Goal: Task Accomplishment & Management: Manage account settings

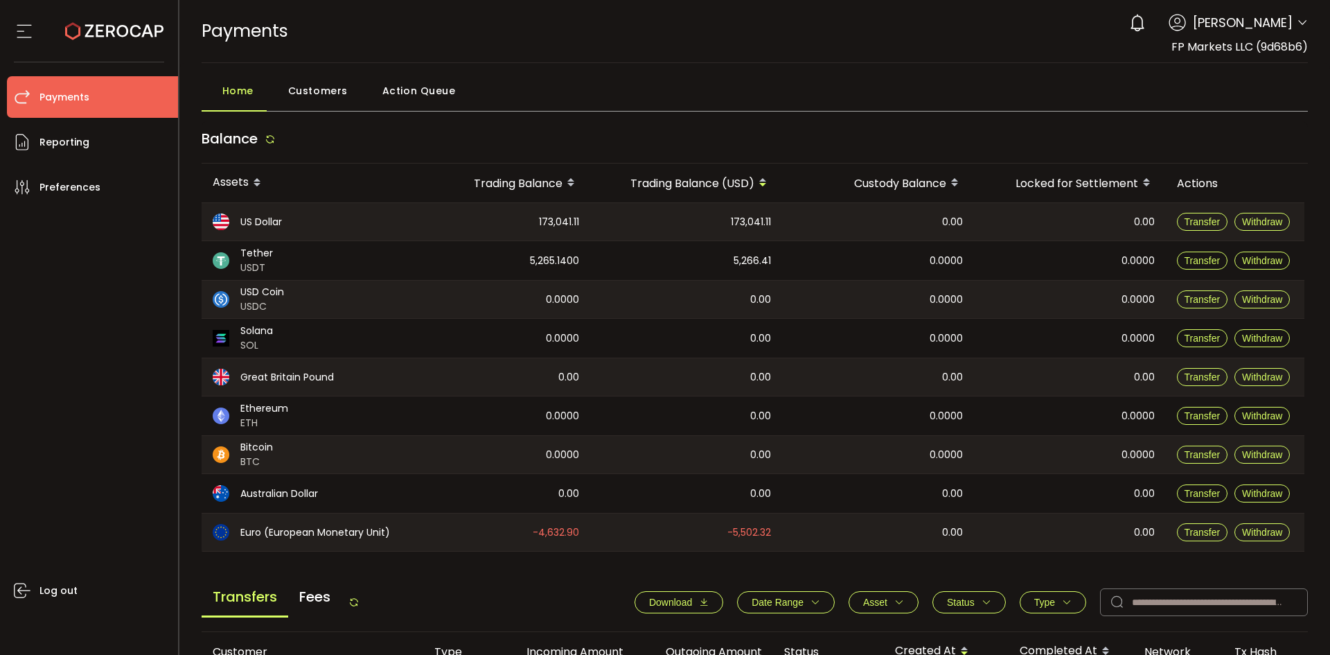
scroll to position [416, 0]
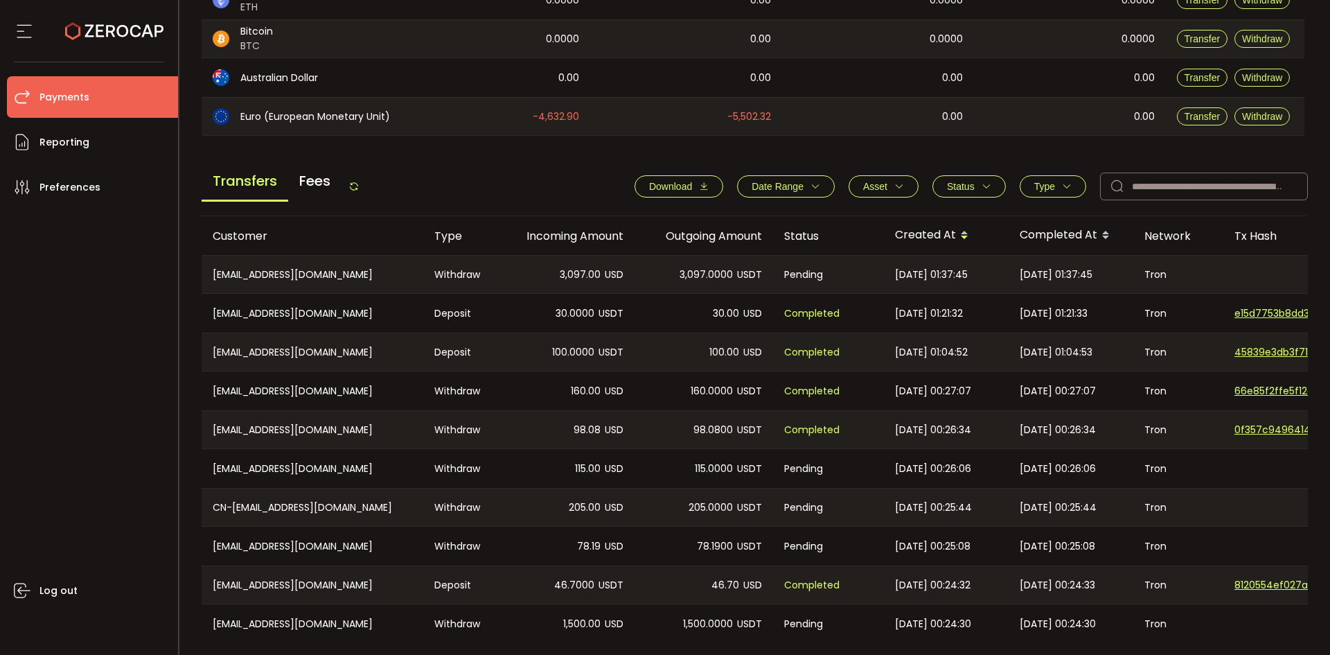
click at [353, 181] on icon at bounding box center [353, 186] width 11 height 11
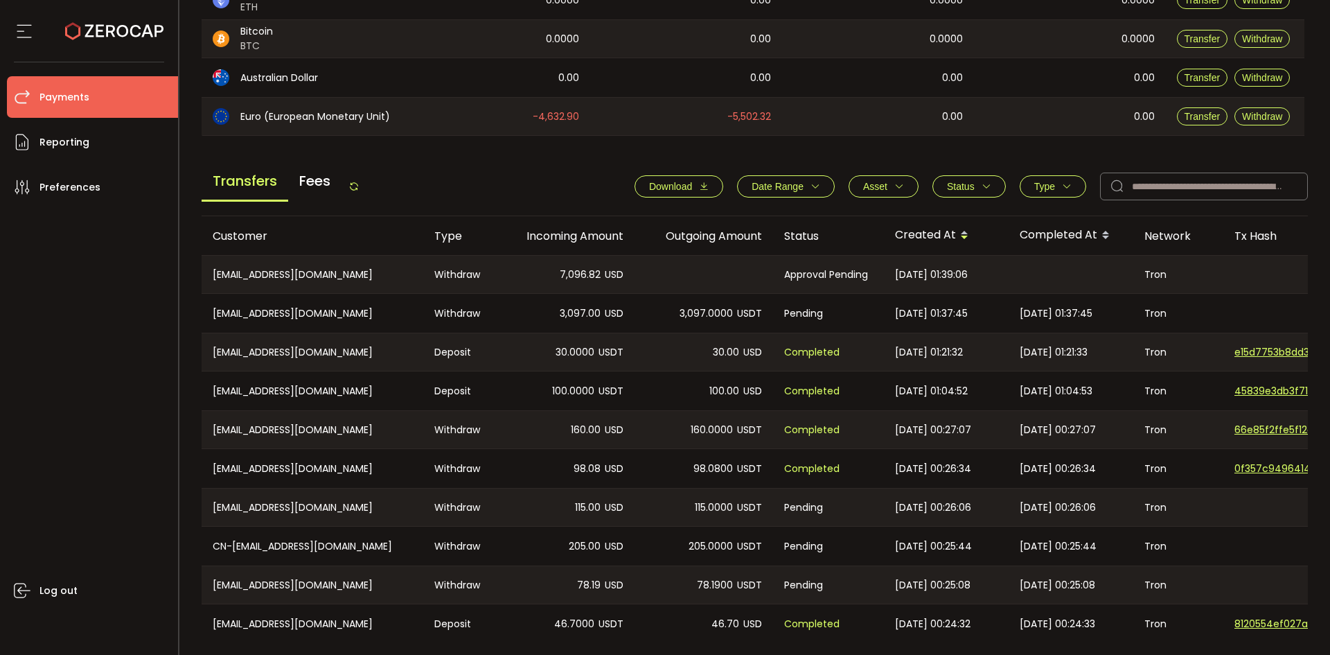
click at [358, 179] on div "Transfers Fees" at bounding box center [281, 185] width 158 height 31
click at [360, 186] on icon at bounding box center [353, 186] width 11 height 11
